Goal: Task Accomplishment & Management: Manage account settings

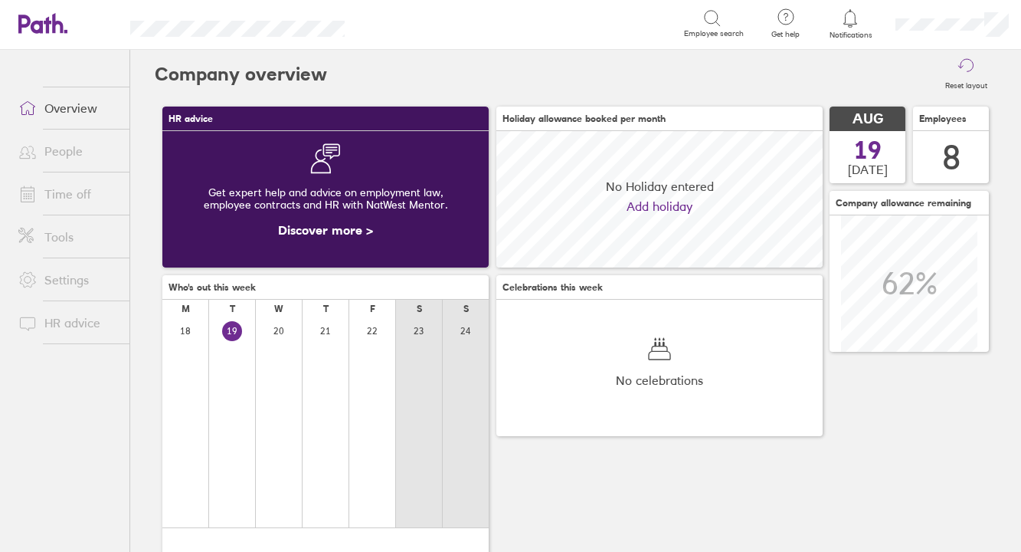
scroll to position [136, 326]
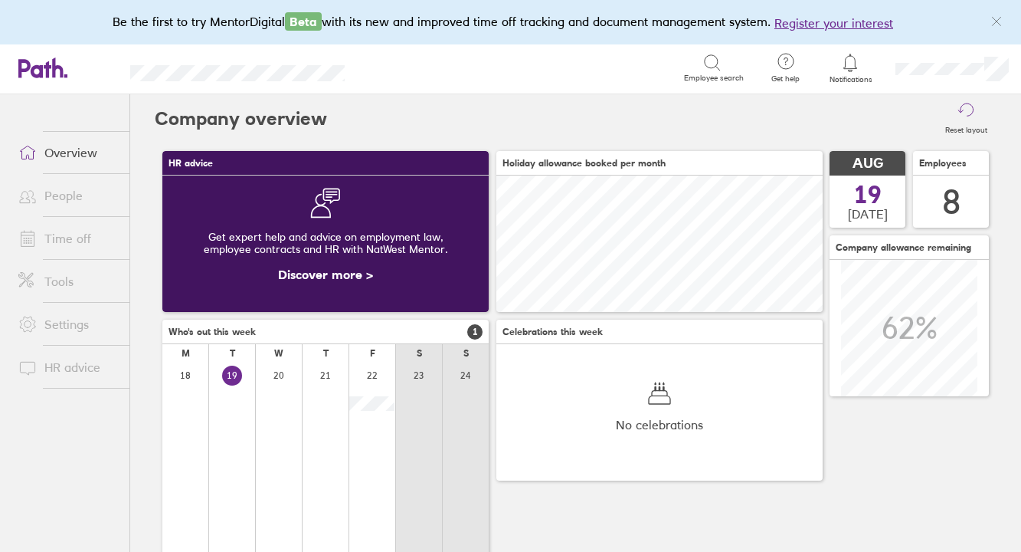
click at [77, 205] on link "People" at bounding box center [67, 195] width 123 height 31
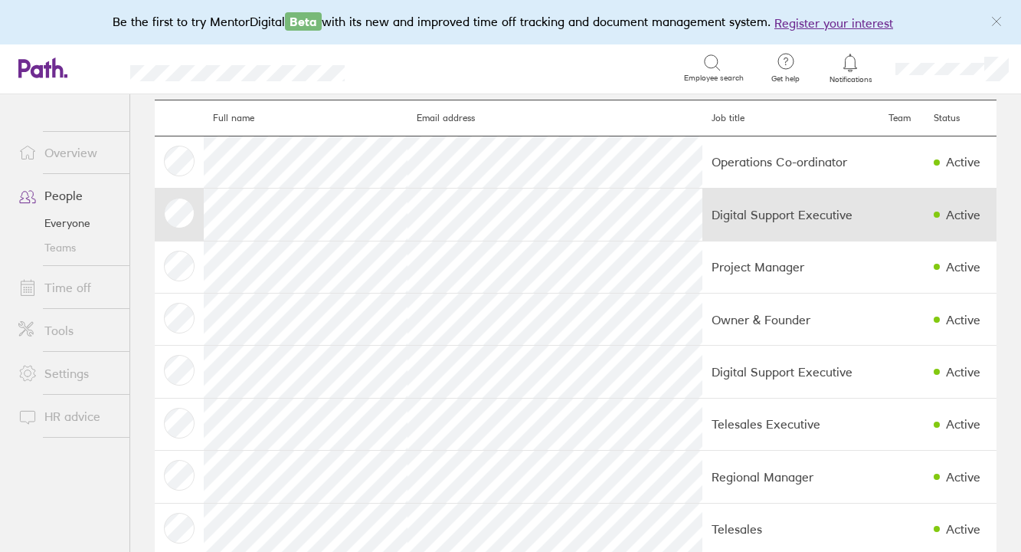
scroll to position [74, 0]
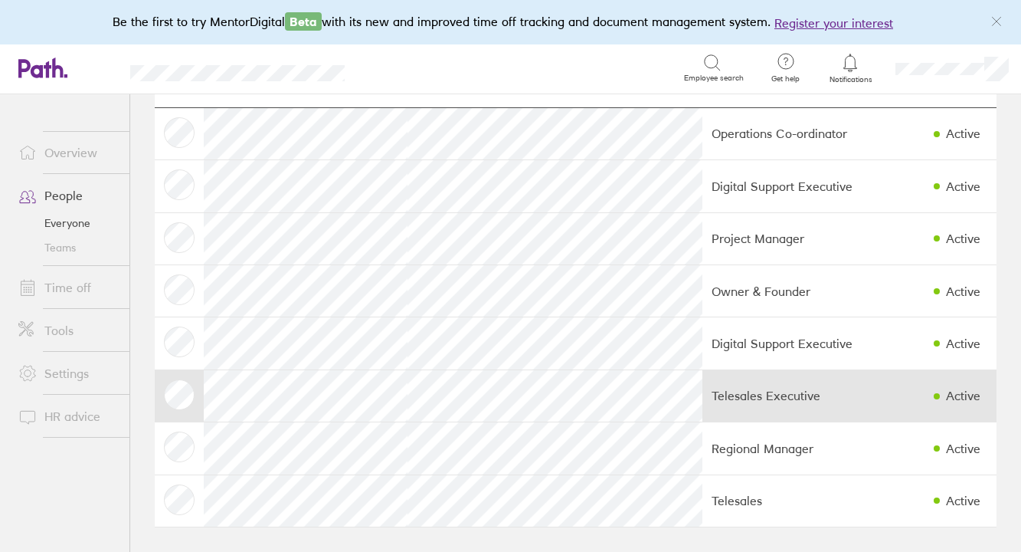
click at [946, 397] on div "Active" at bounding box center [963, 395] width 34 height 14
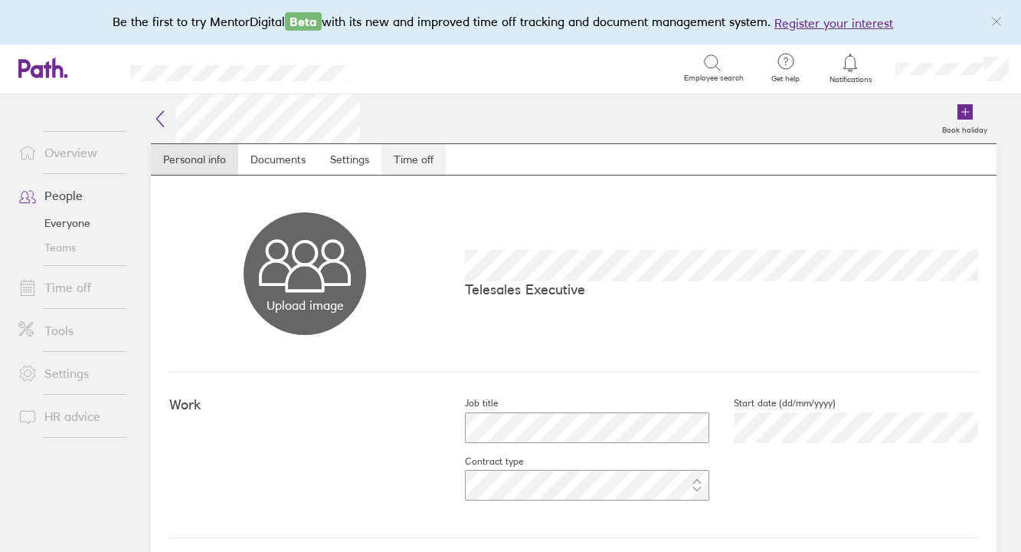
click at [412, 161] on link "Time off" at bounding box center [414, 159] width 64 height 31
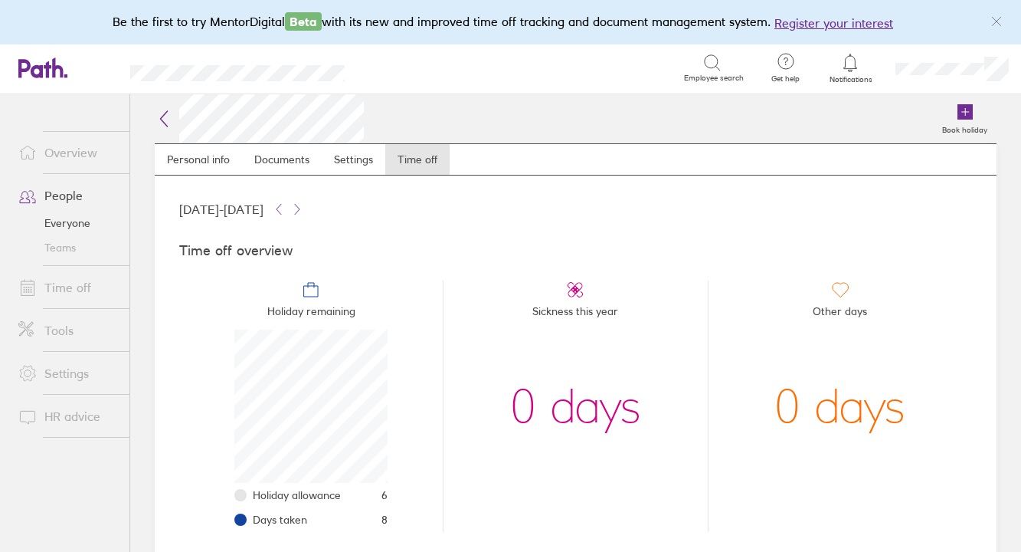
click at [77, 287] on link "Time off" at bounding box center [67, 287] width 123 height 31
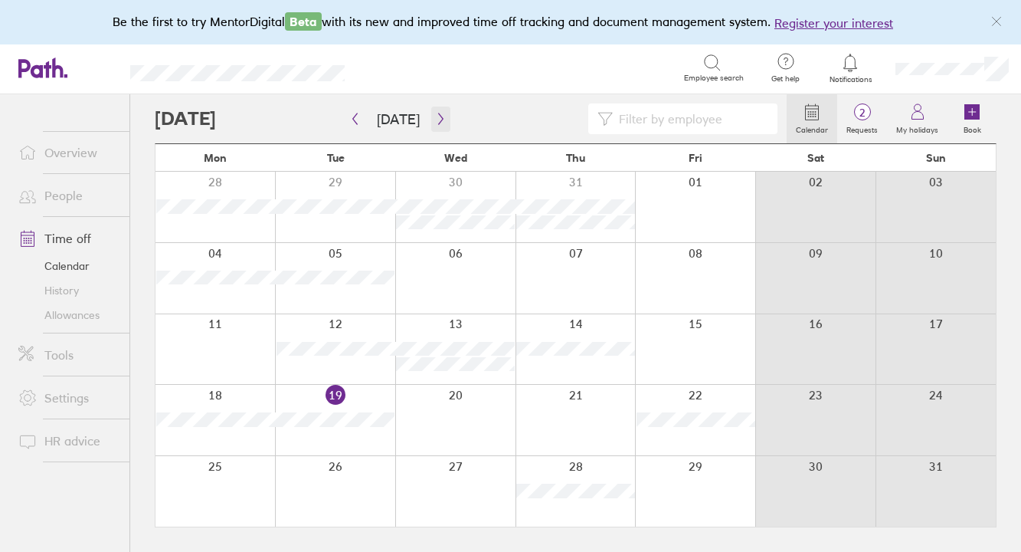
click at [436, 119] on icon "button" at bounding box center [440, 119] width 11 height 12
click at [356, 113] on icon "button" at bounding box center [355, 118] width 5 height 11
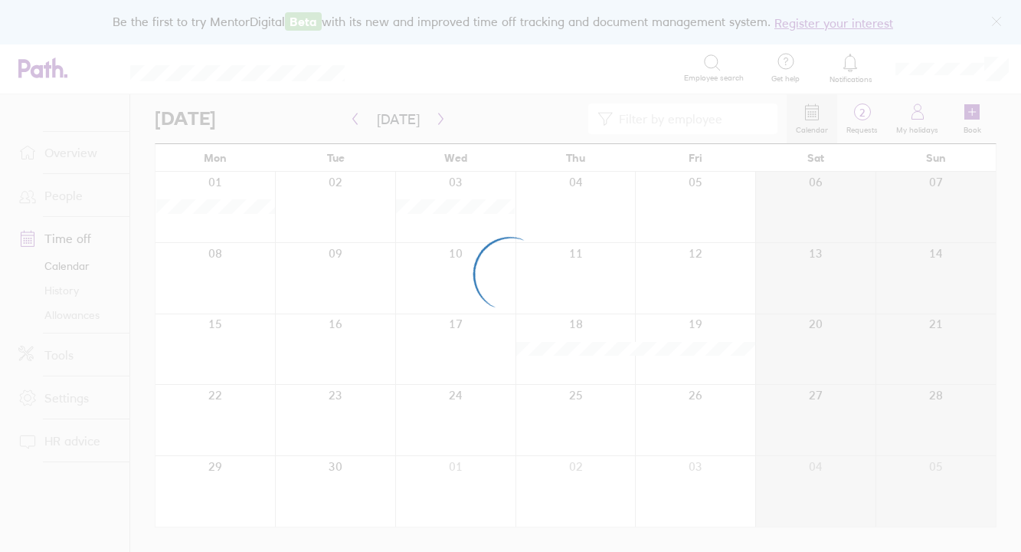
click at [434, 113] on div at bounding box center [510, 276] width 1021 height 552
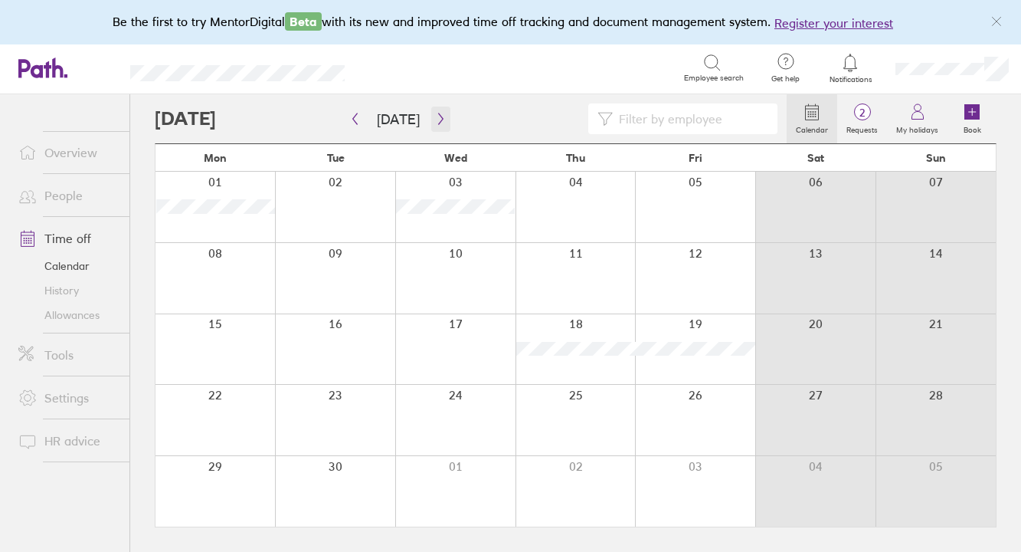
click at [438, 115] on icon "button" at bounding box center [440, 119] width 11 height 12
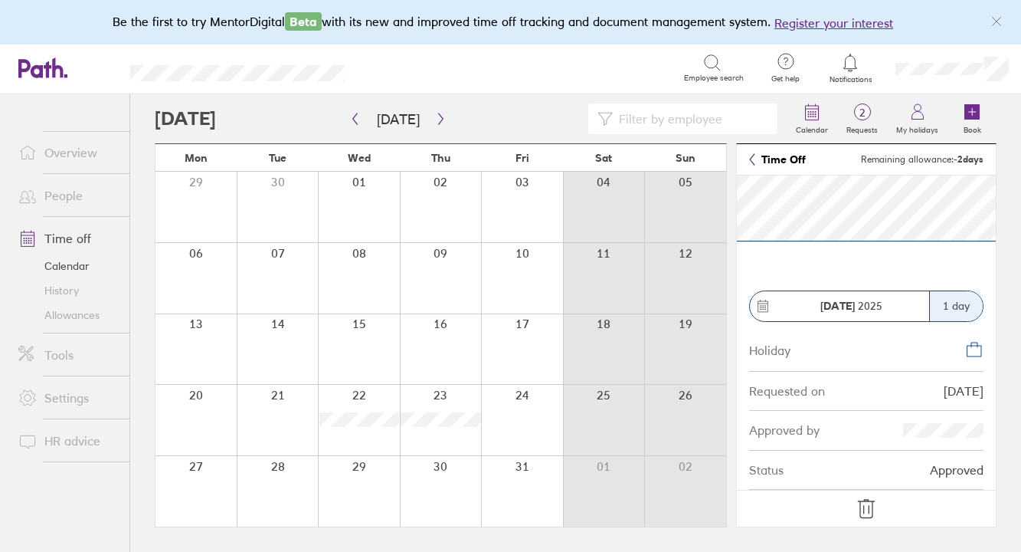
click at [864, 503] on icon at bounding box center [866, 508] width 25 height 25
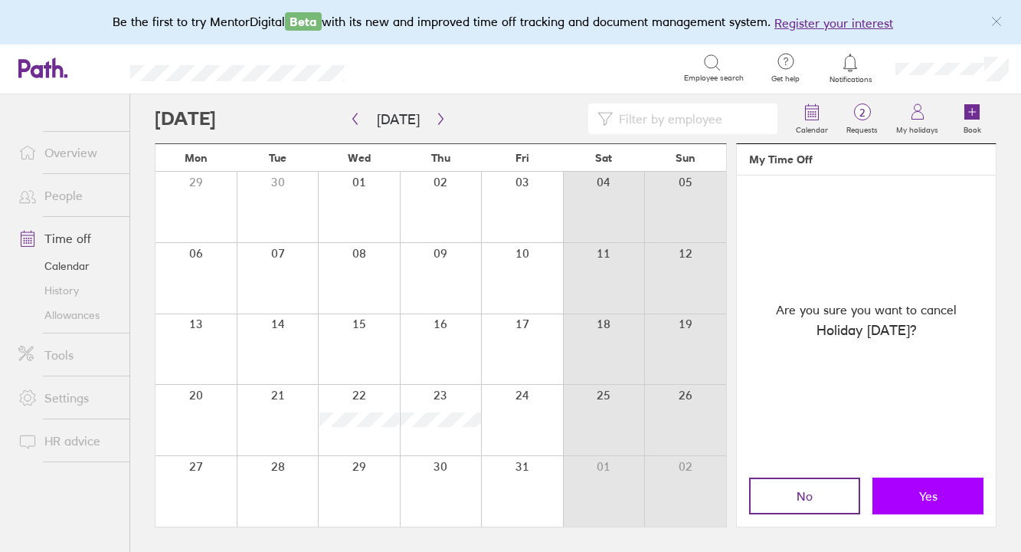
click at [916, 494] on button "Yes" at bounding box center [928, 495] width 111 height 37
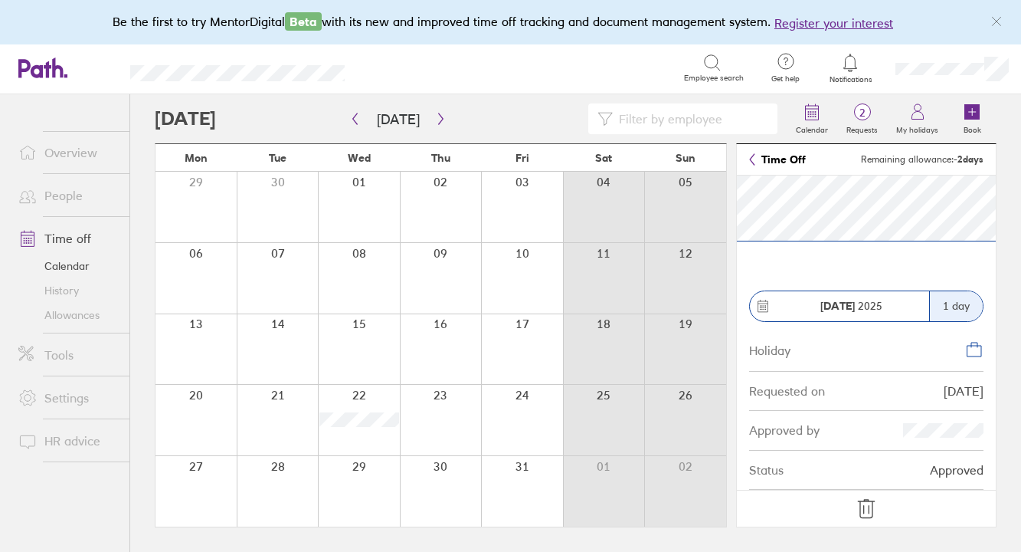
click at [876, 507] on icon at bounding box center [866, 508] width 25 height 25
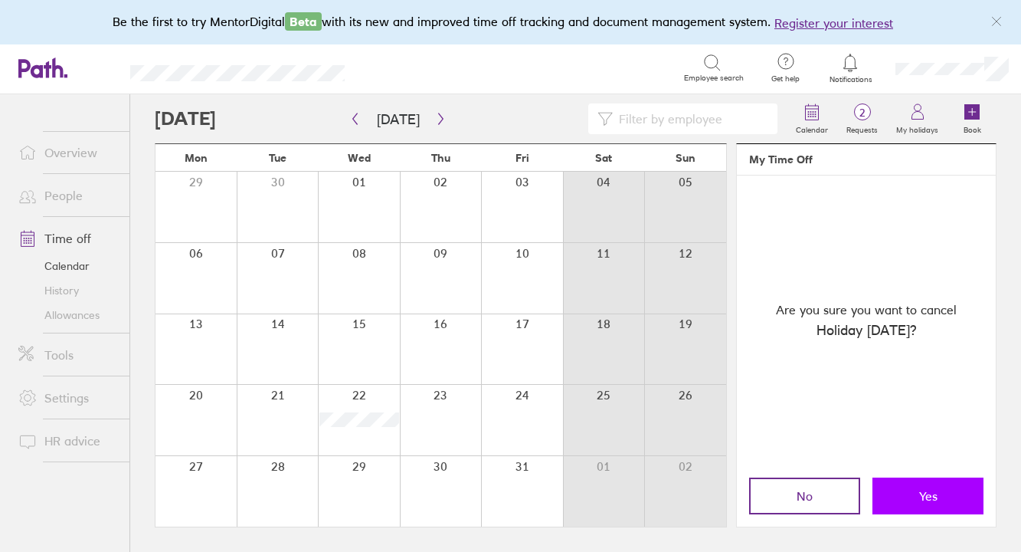
click at [904, 490] on button "Yes" at bounding box center [928, 495] width 111 height 37
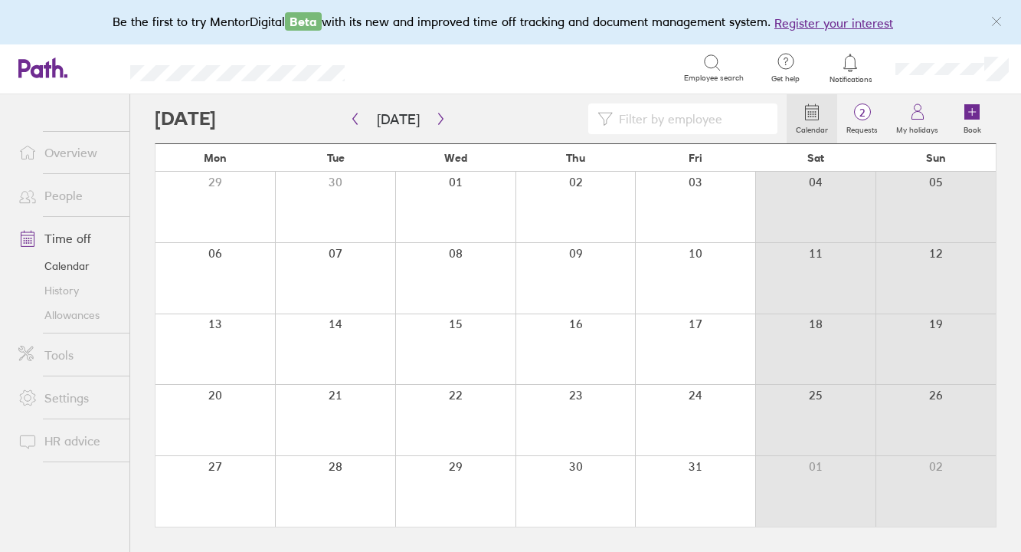
click at [447, 117] on div at bounding box center [471, 118] width 632 height 31
click at [437, 115] on icon "button" at bounding box center [440, 119] width 11 height 12
click at [438, 113] on icon "button" at bounding box center [440, 119] width 11 height 12
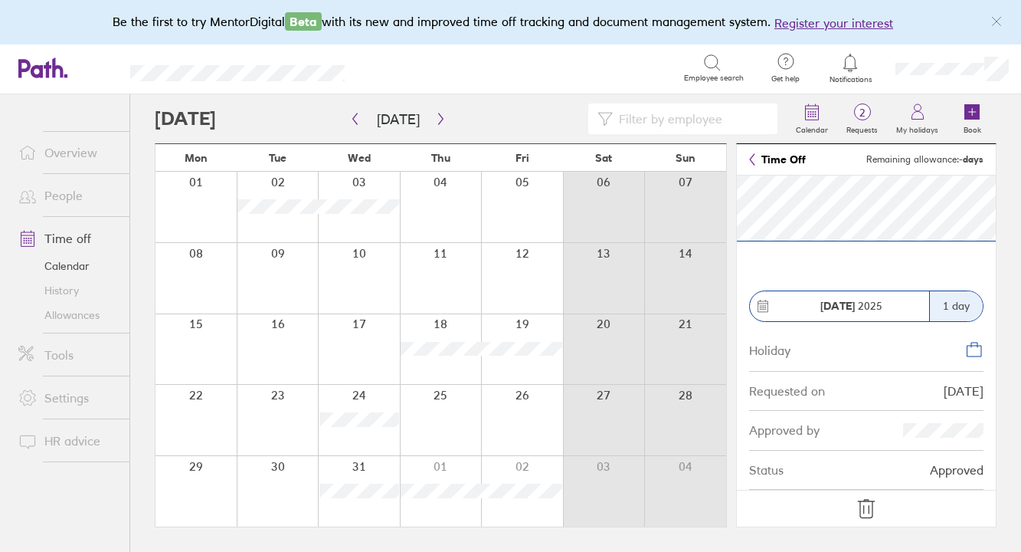
click at [885, 507] on footer at bounding box center [866, 510] width 259 height 40
click at [878, 507] on icon at bounding box center [866, 508] width 25 height 25
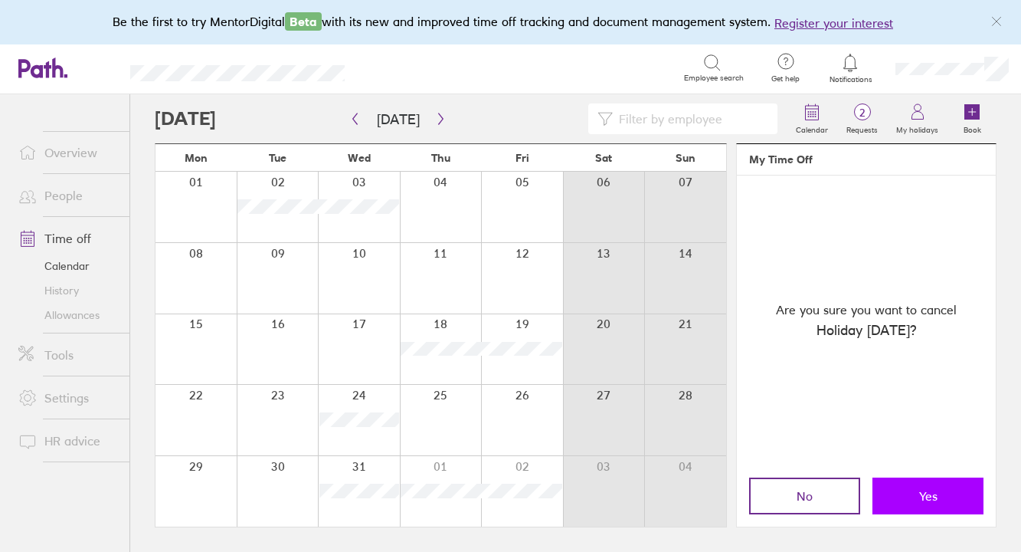
click at [912, 481] on button "Yes" at bounding box center [928, 495] width 111 height 37
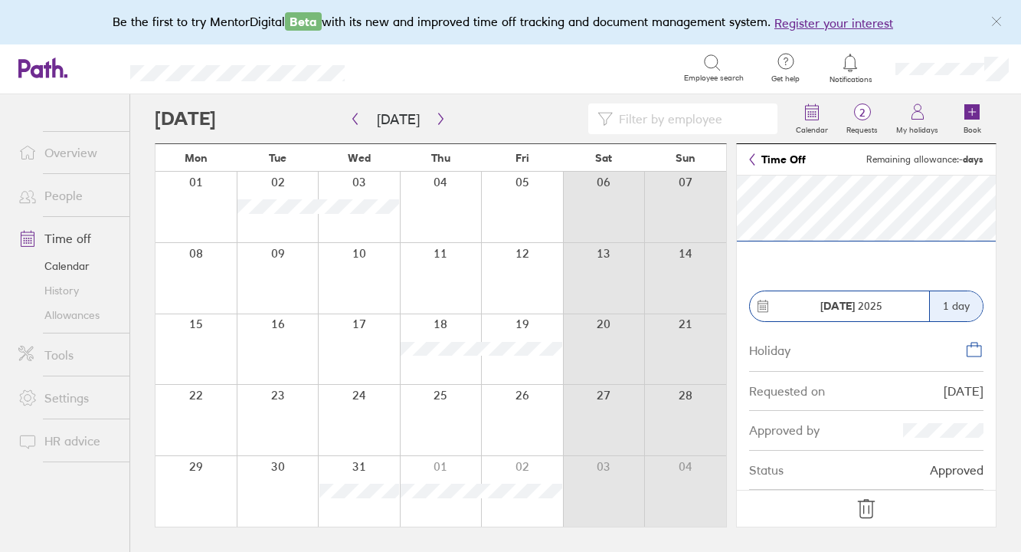
click at [869, 503] on icon at bounding box center [866, 508] width 25 height 25
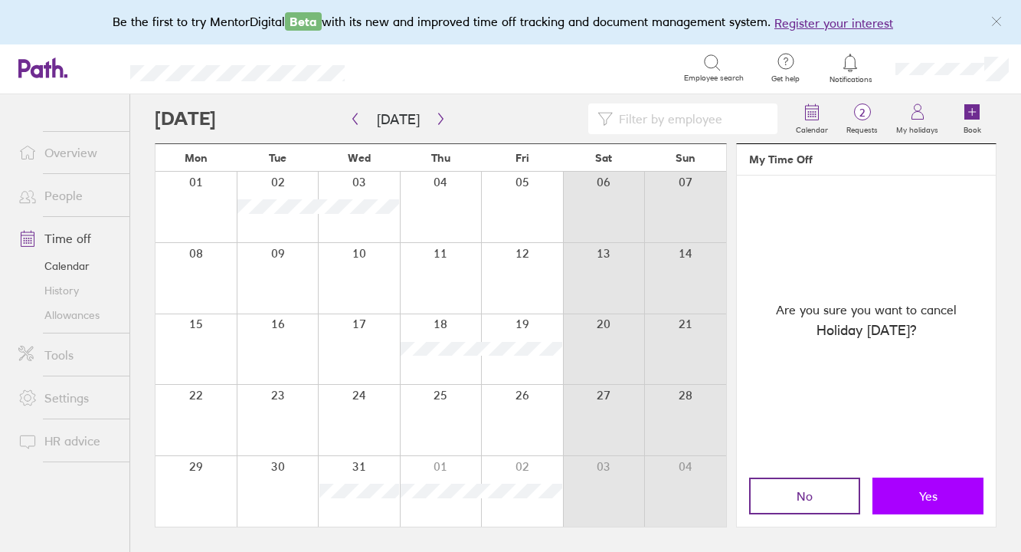
click at [921, 497] on span "Yes" at bounding box center [928, 496] width 18 height 14
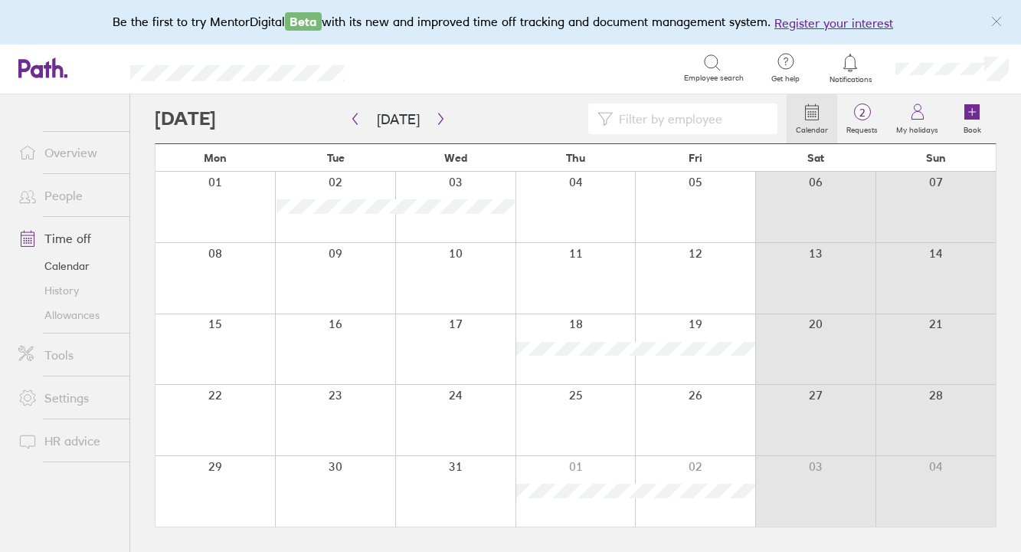
click at [60, 189] on link "People" at bounding box center [67, 195] width 123 height 31
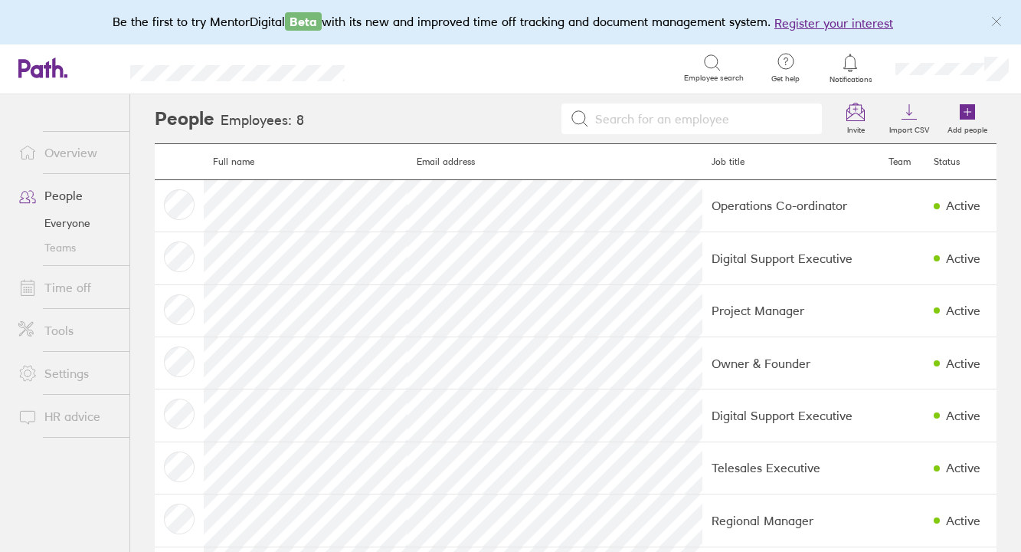
scroll to position [74, 0]
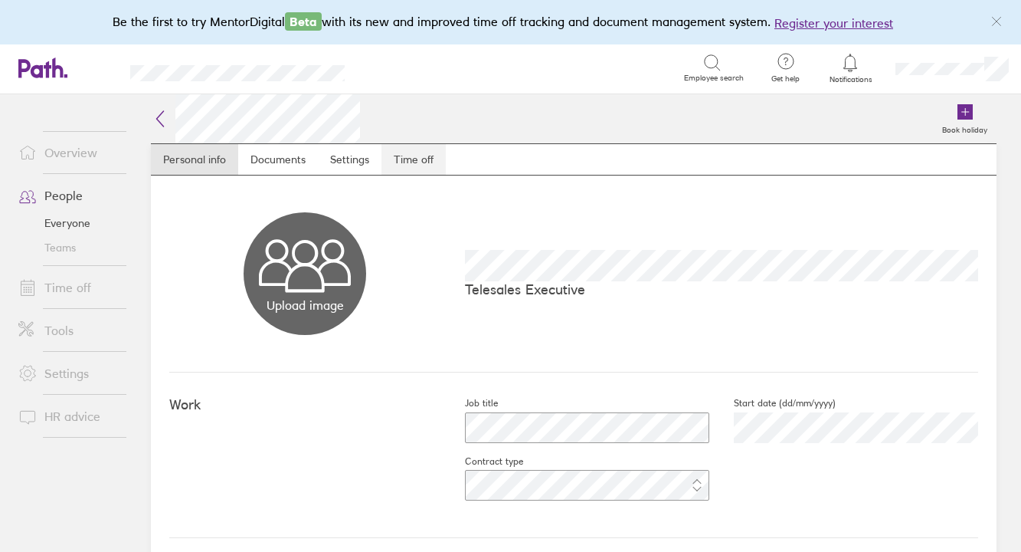
click at [420, 169] on link "Time off" at bounding box center [414, 159] width 64 height 31
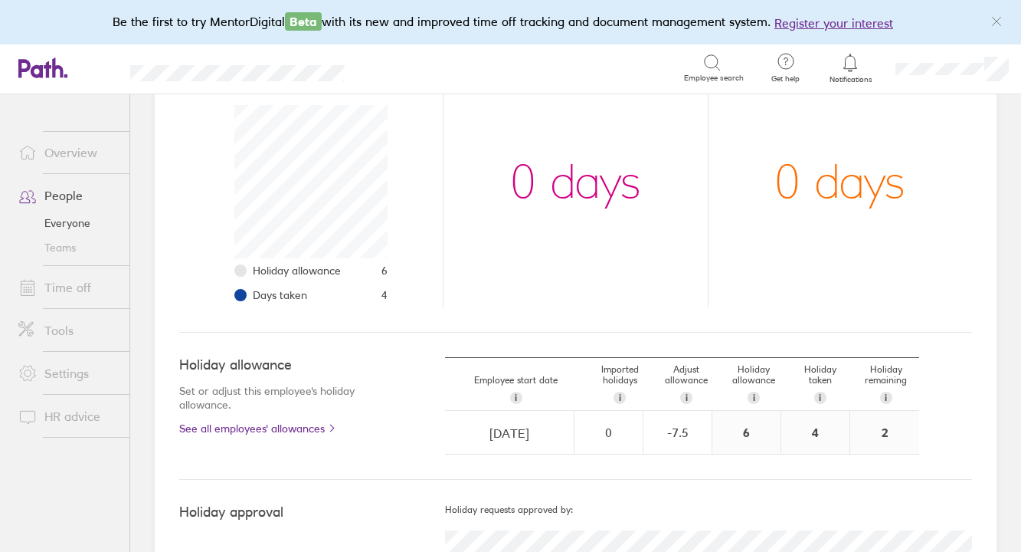
scroll to position [303, 0]
